Goal: Communication & Community: Participate in discussion

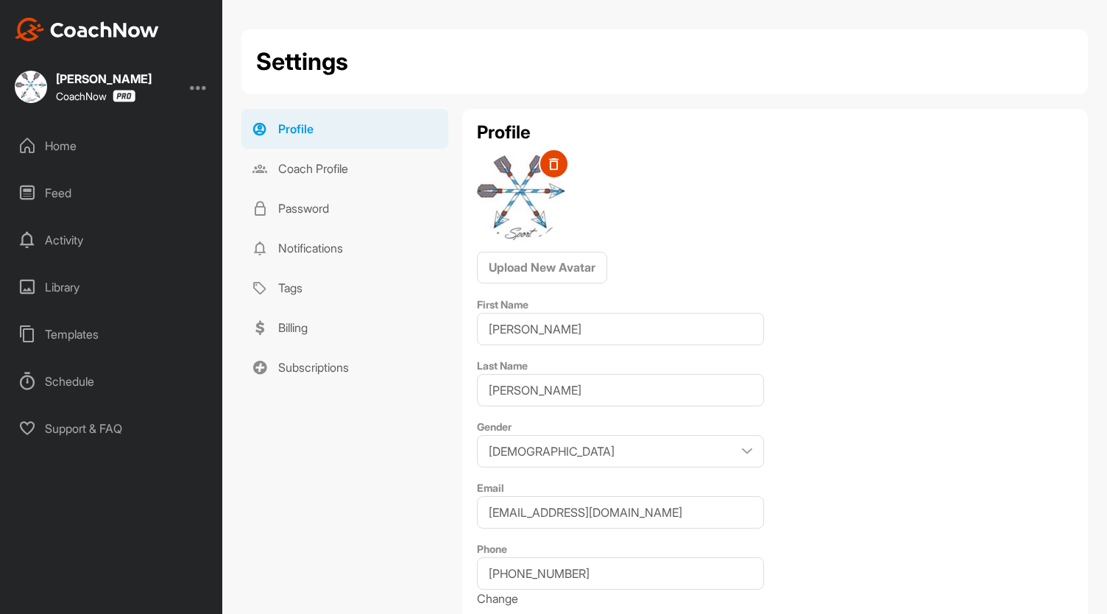
select select "America/[GEOGRAPHIC_DATA] -05:00"
click at [66, 145] on div "Home" at bounding box center [112, 145] width 208 height 37
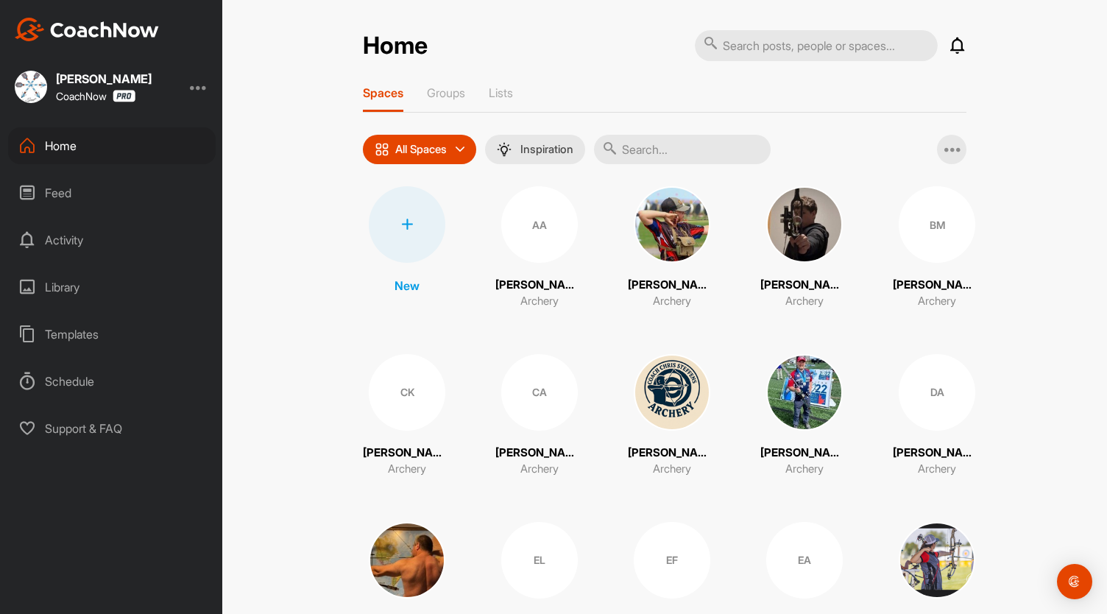
click at [789, 242] on img at bounding box center [804, 224] width 77 height 77
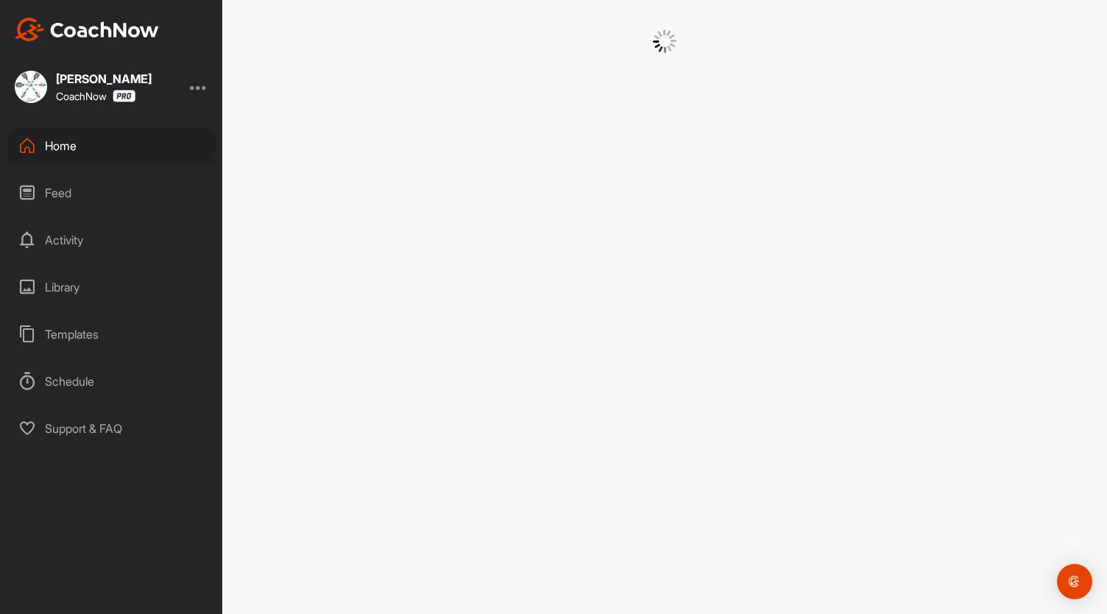
click at [789, 242] on div at bounding box center [664, 307] width 885 height 614
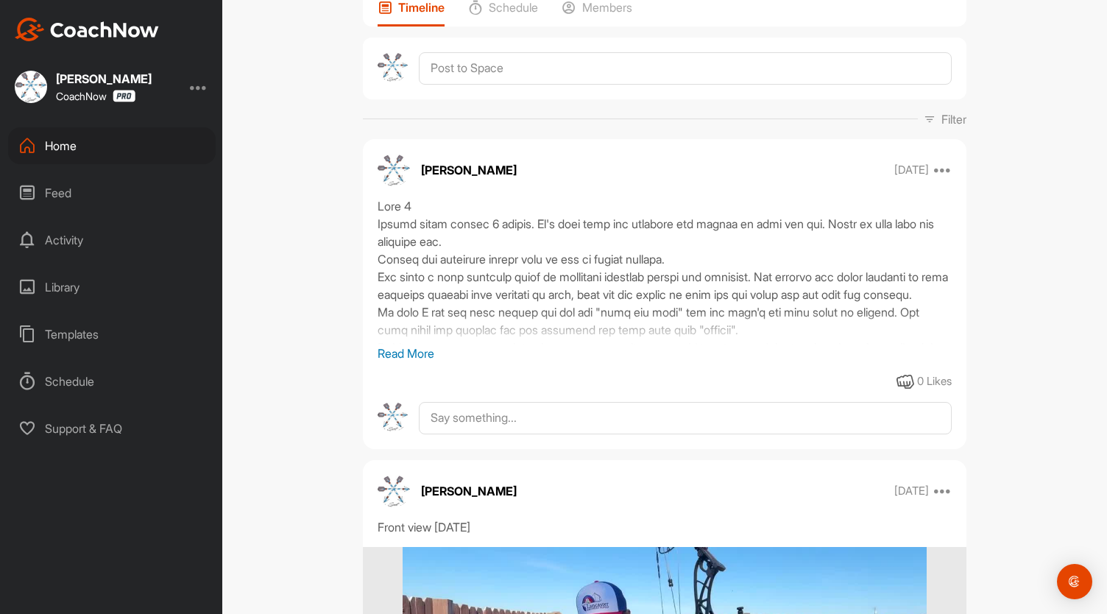
scroll to position [138, 0]
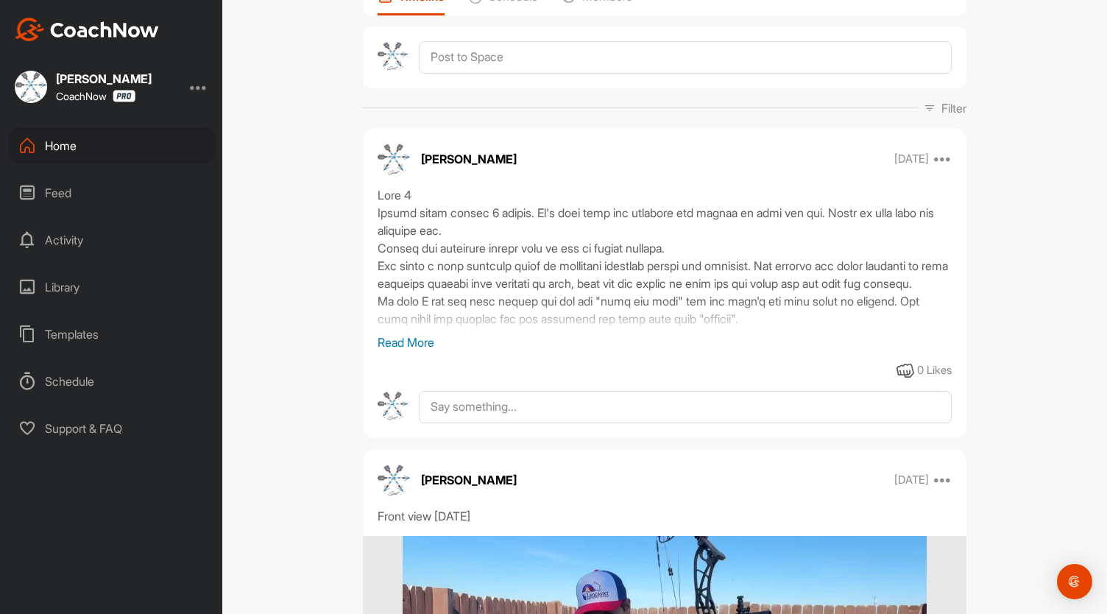
click at [412, 351] on p "Read More" at bounding box center [665, 342] width 574 height 18
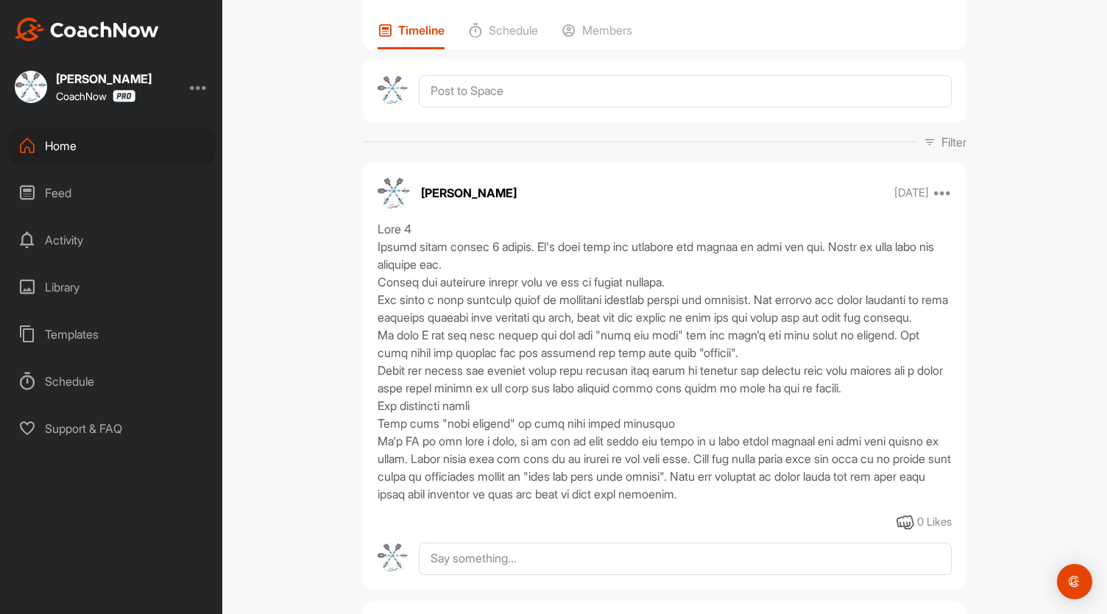
scroll to position [0, 0]
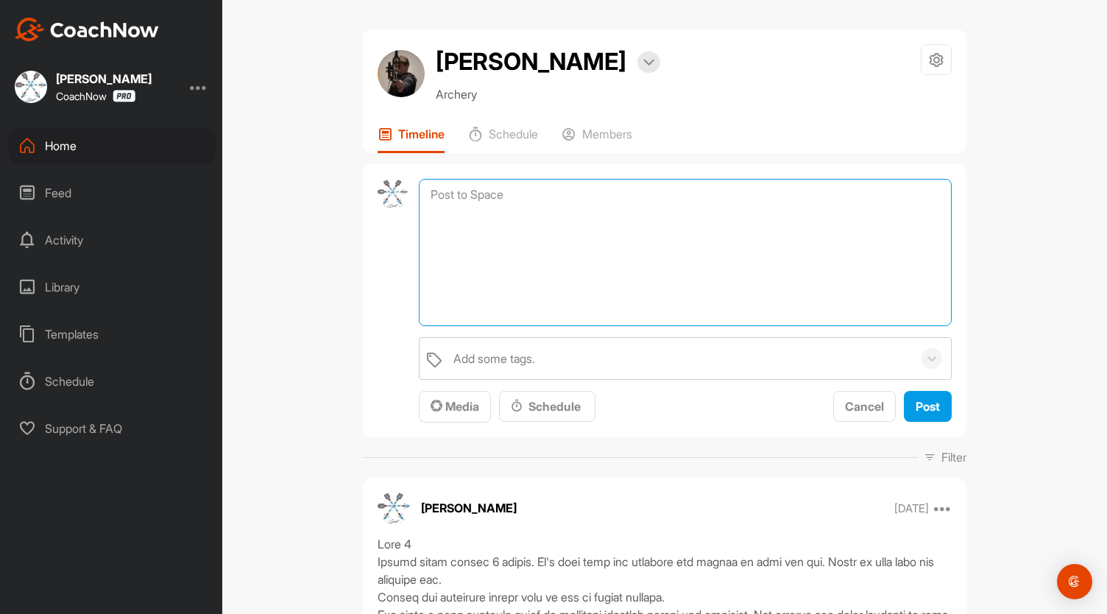
click at [444, 233] on textarea at bounding box center [685, 252] width 533 height 147
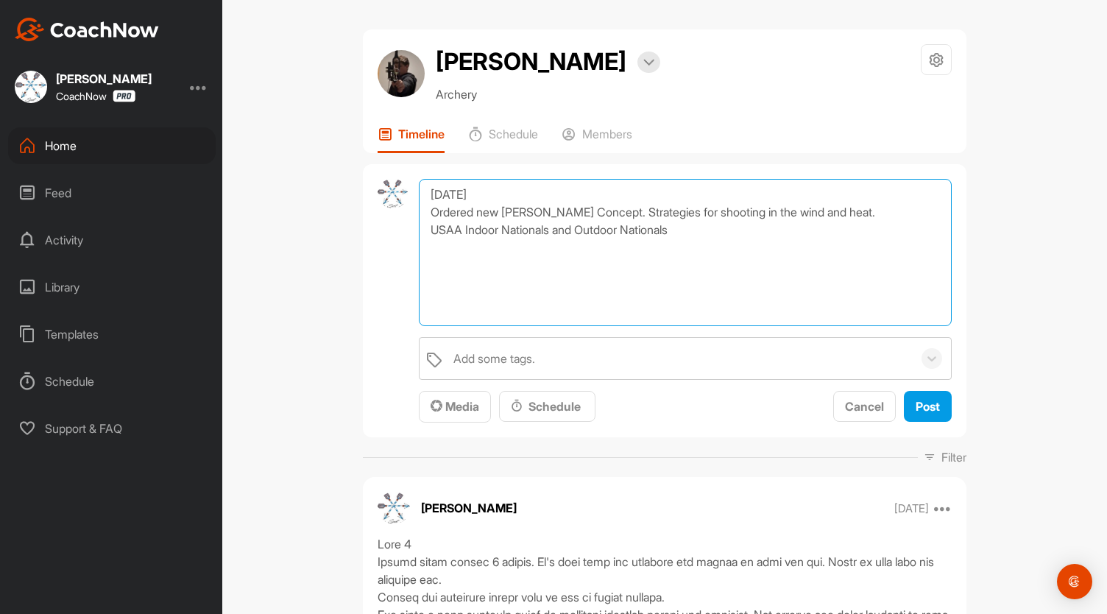
click at [625, 266] on textarea "[DATE] Ordered new [PERSON_NAME] Concept. Strategies for shooting in the wind a…" at bounding box center [685, 252] width 533 height 147
click at [721, 263] on textarea "[DATE] Ordered new [PERSON_NAME] Concept. Strategies for shooting in the wind a…" at bounding box center [685, 252] width 533 height 147
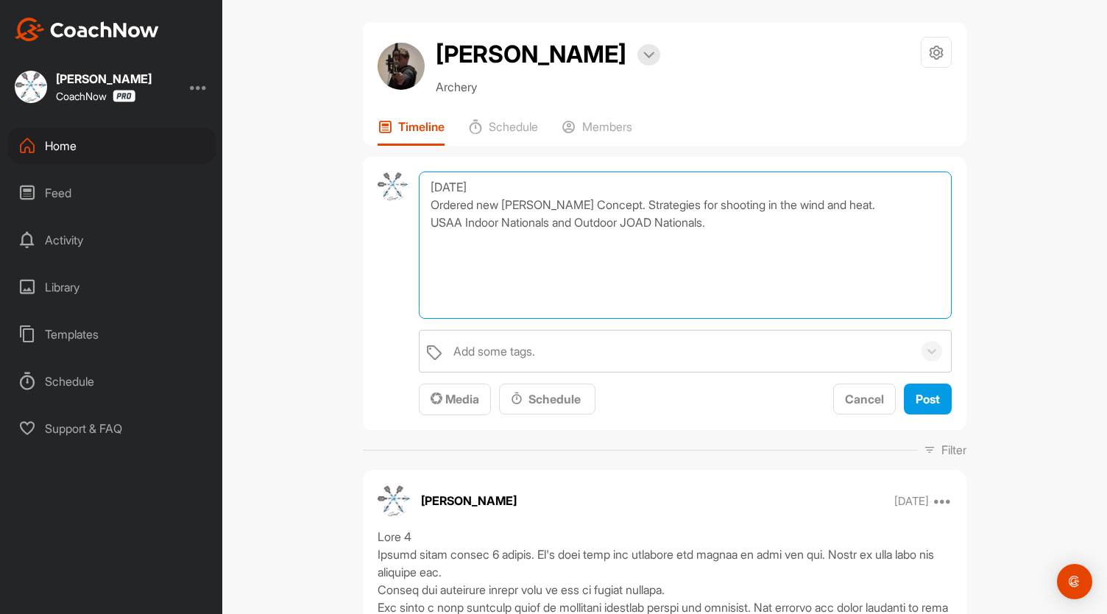
scroll to position [28, 0]
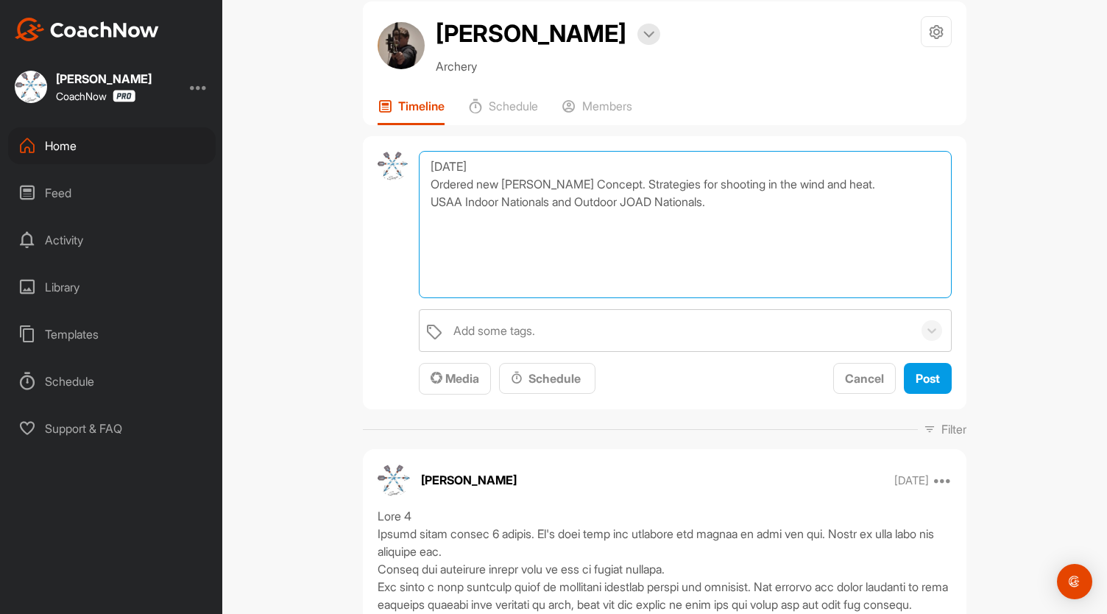
drag, startPoint x: 755, startPoint y: 289, endPoint x: 649, endPoint y: 294, distance: 106.1
click at [649, 294] on textarea "[DATE] Ordered new [PERSON_NAME] Concept. Strategies for shooting in the wind a…" at bounding box center [685, 224] width 533 height 147
click at [739, 247] on textarea "[DATE] Ordered new [PERSON_NAME] Concept. Strategies for shooting in the wind a…" at bounding box center [685, 224] width 533 height 147
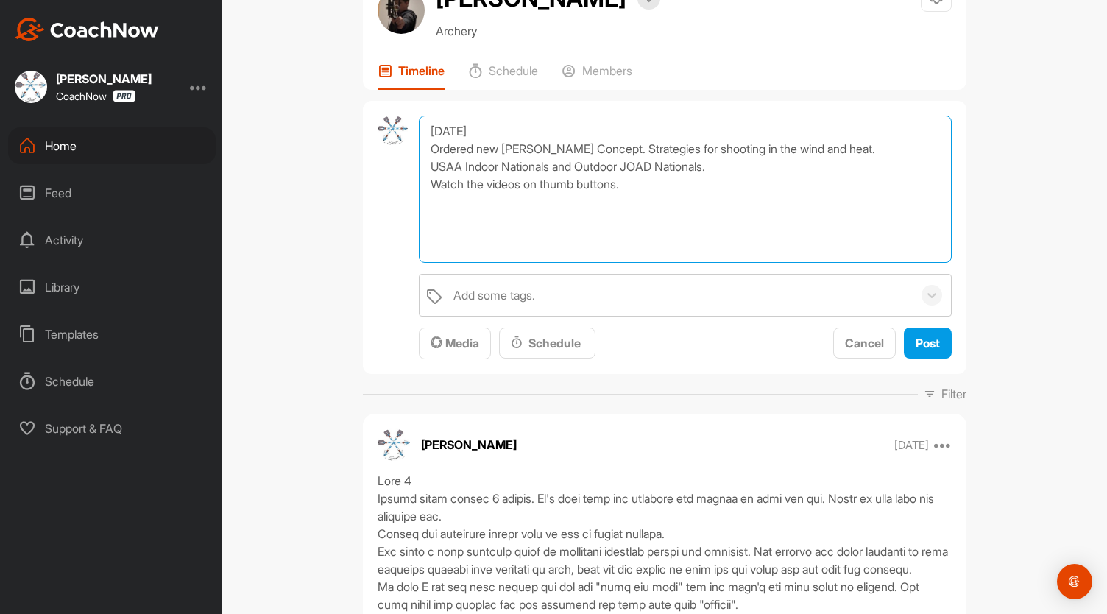
scroll to position [55, 0]
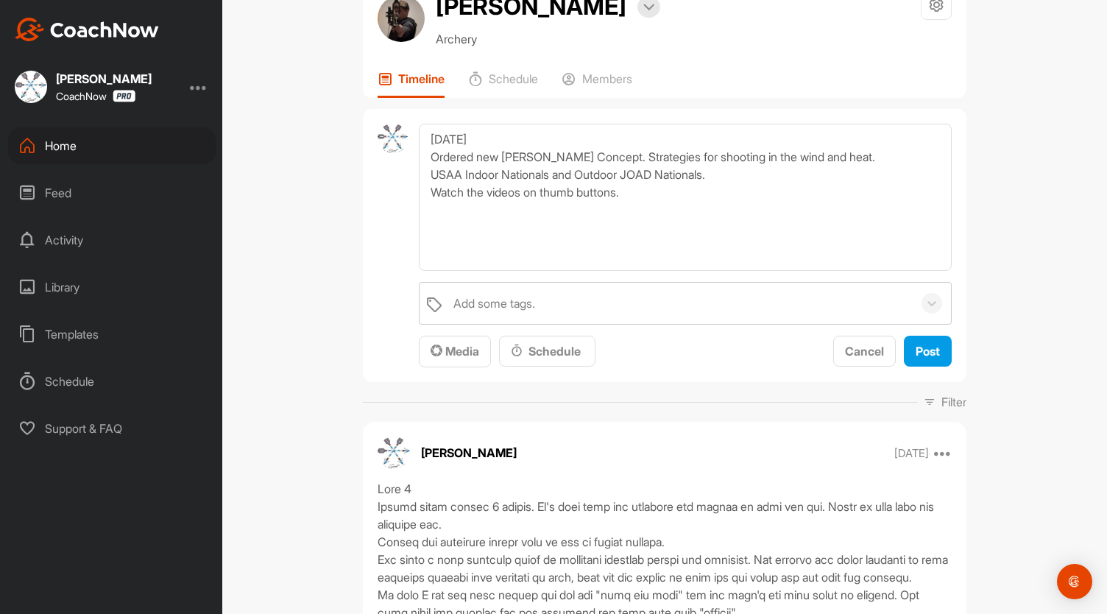
click at [1061, 226] on div "[PERSON_NAME] Bookings Archery Space Settings Your Notifications Timeline Sched…" at bounding box center [664, 307] width 885 height 614
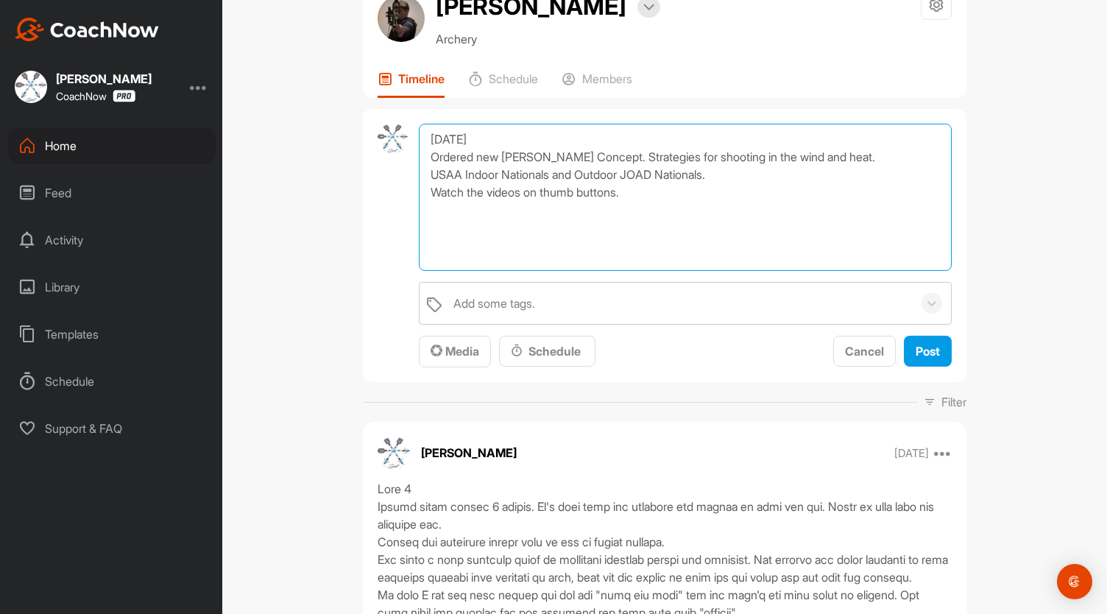
click at [630, 232] on textarea "[DATE] Ordered new [PERSON_NAME] Concept. Strategies for shooting in the wind a…" at bounding box center [685, 197] width 533 height 147
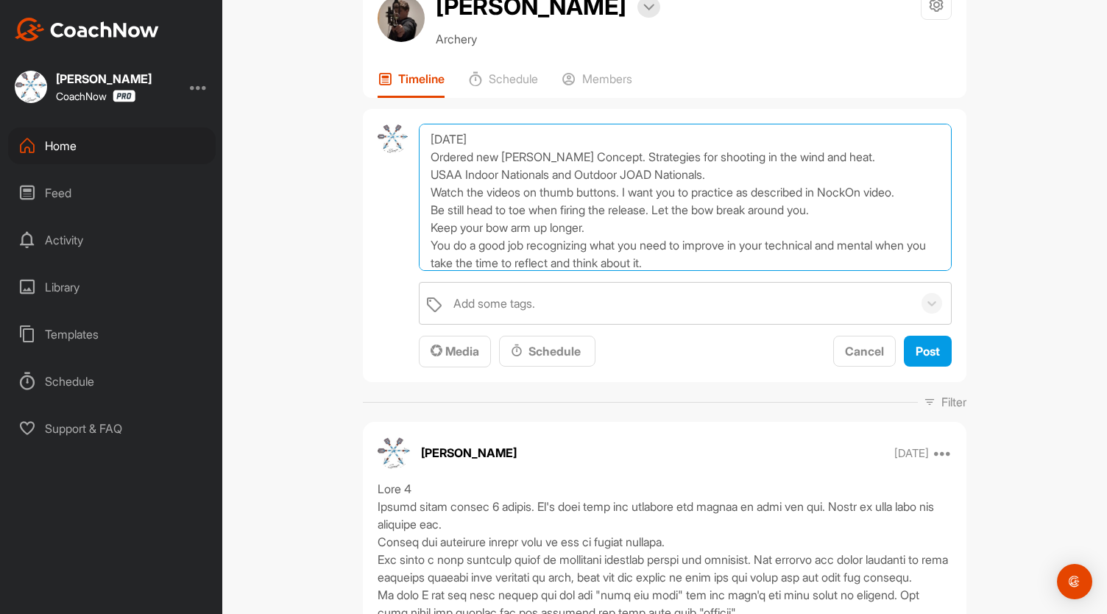
scroll to position [17, 0]
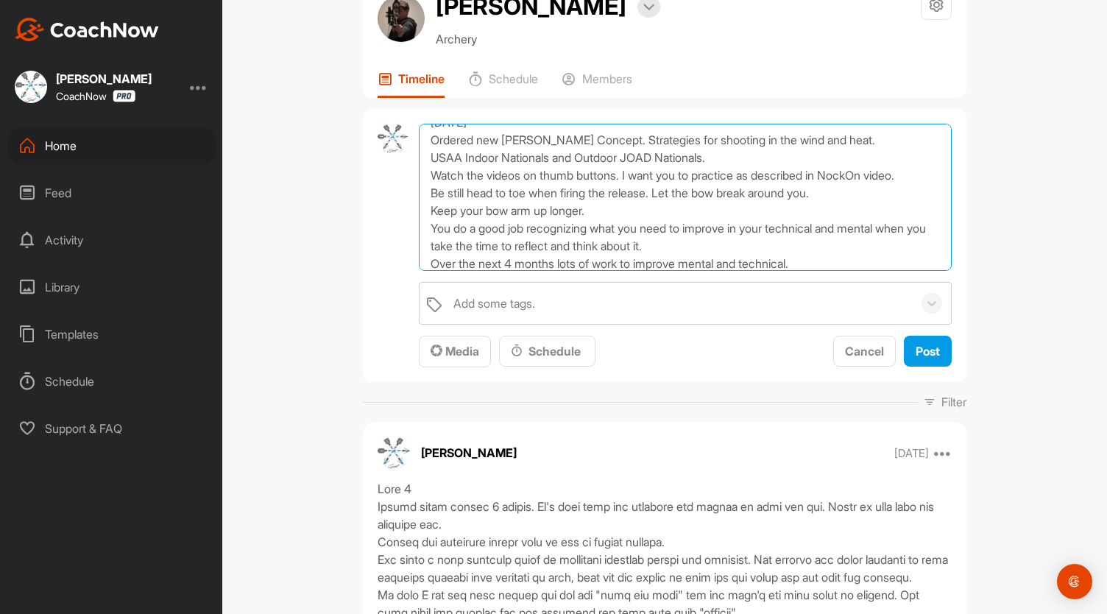
click at [617, 241] on textarea "[DATE] Ordered new [PERSON_NAME] Concept. Strategies for shooting in the wind a…" at bounding box center [685, 197] width 533 height 147
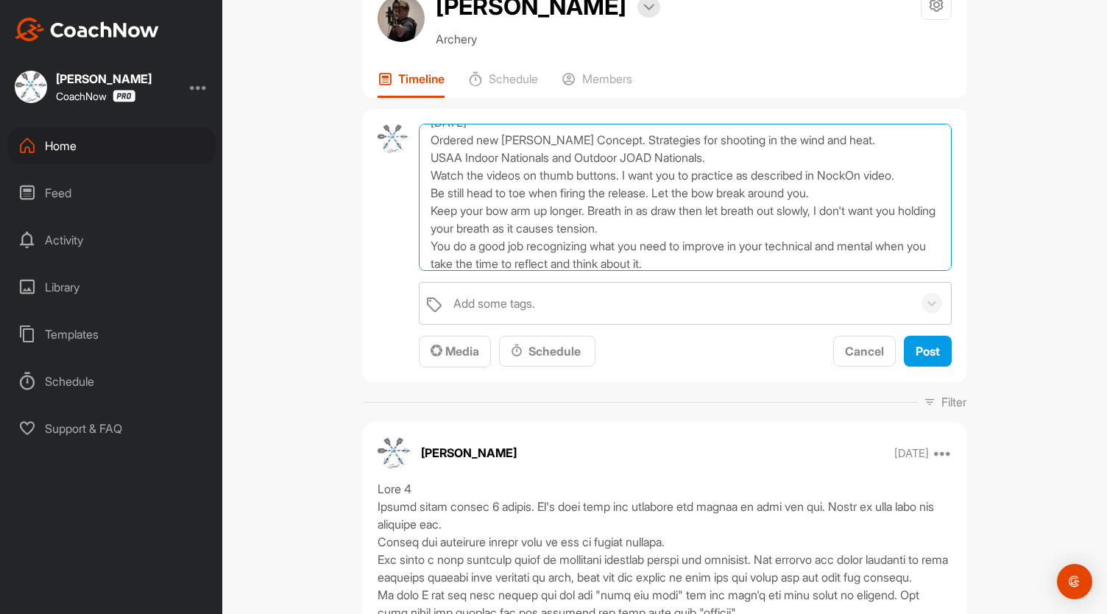
scroll to position [43, 0]
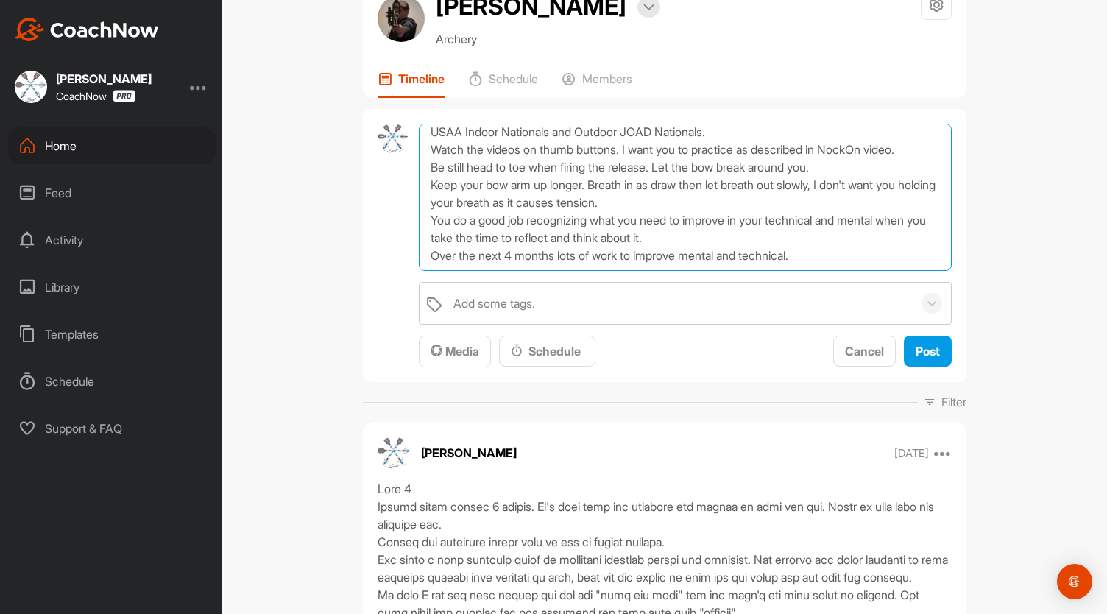
click at [833, 271] on textarea "[DATE] Ordered new [PERSON_NAME] Concept. Strategies for shooting in the wind a…" at bounding box center [685, 197] width 533 height 147
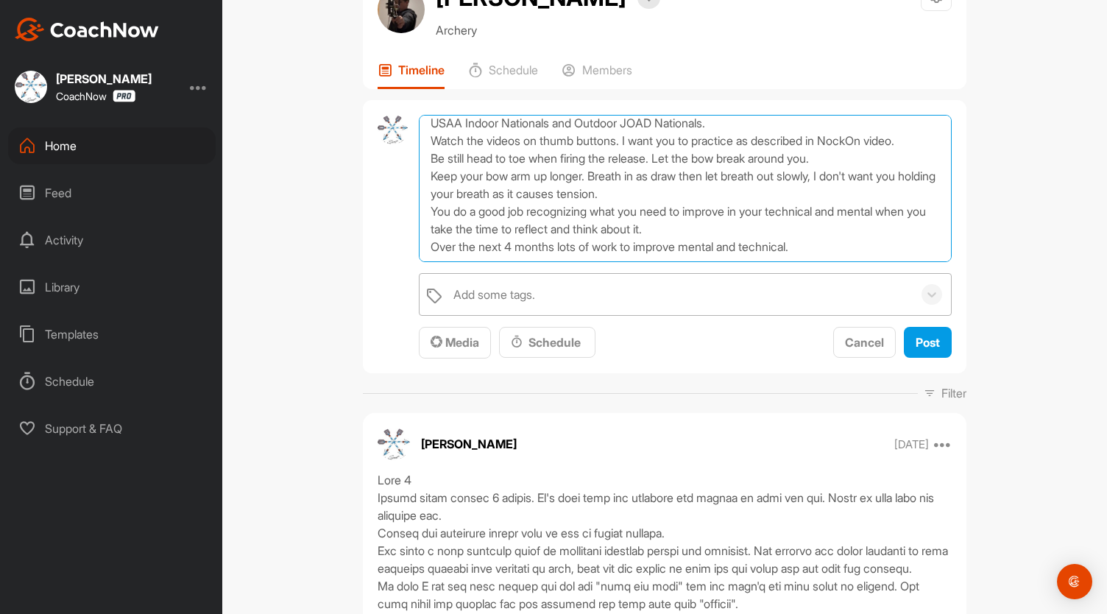
scroll to position [52, 0]
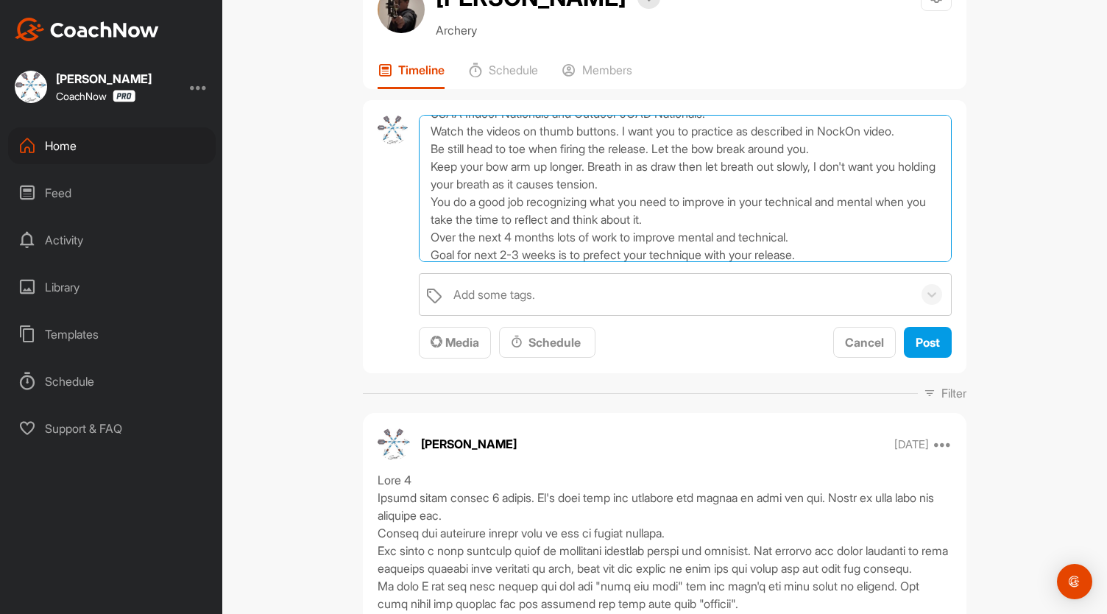
click at [625, 262] on textarea "[DATE] Ordered new [PERSON_NAME] Concept. Strategies for shooting in the wind a…" at bounding box center [685, 188] width 533 height 147
click at [815, 262] on textarea "[DATE] Ordered new [PERSON_NAME] Concept. Strategies for shooting in the wind a…" at bounding box center [685, 188] width 533 height 147
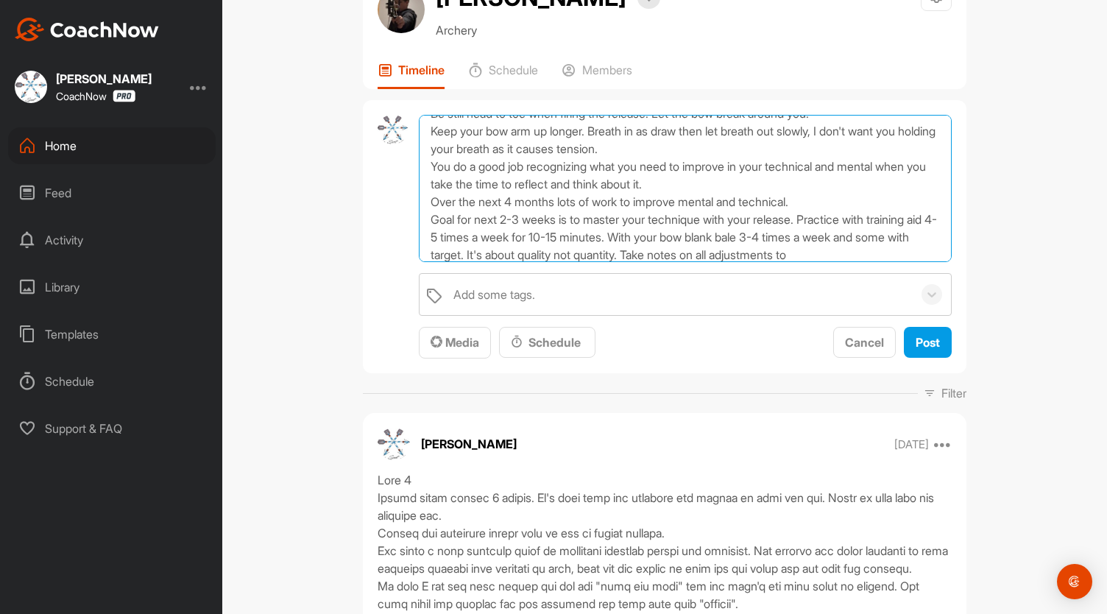
scroll to position [105, 0]
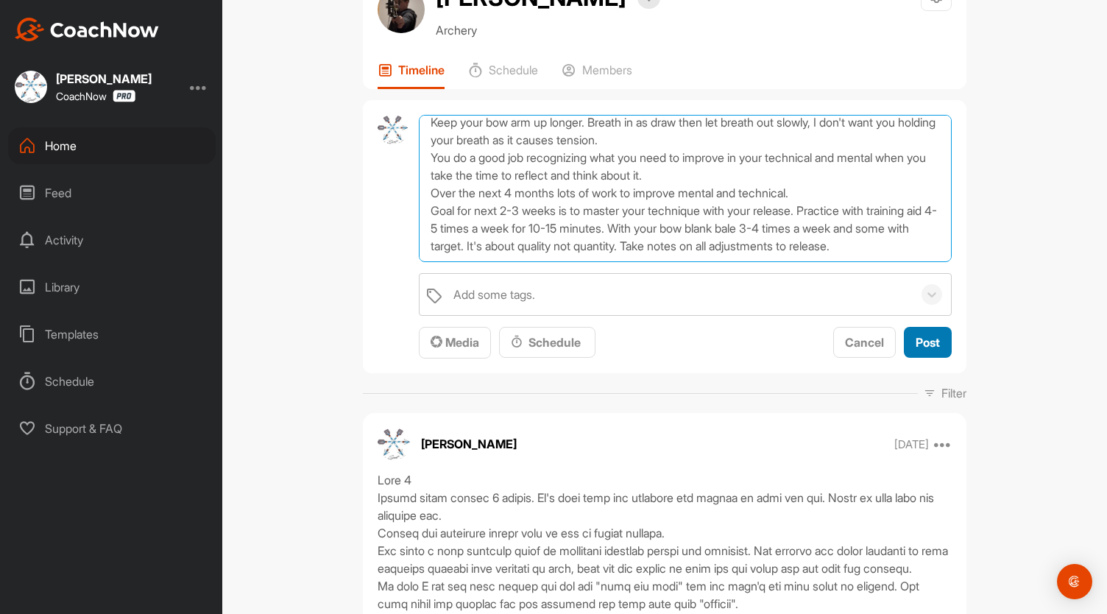
type textarea "[DATE] Ordered new [PERSON_NAME] Concept. Strategies for shooting in the wind a…"
click at [918, 350] on span "Post" at bounding box center [927, 342] width 24 height 15
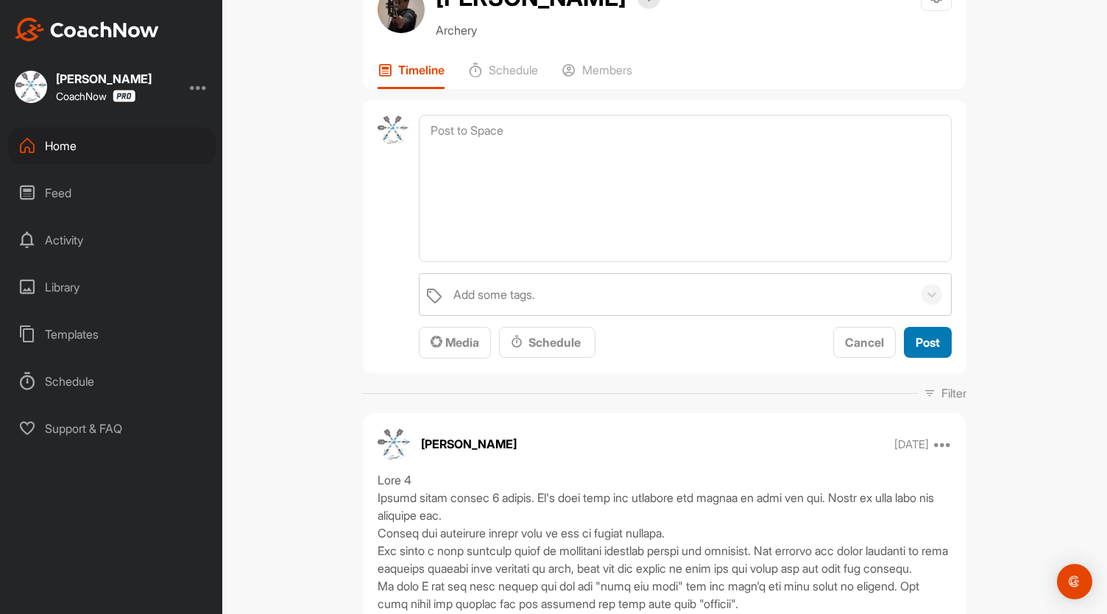
scroll to position [0, 0]
